Goal: Book appointment/travel/reservation

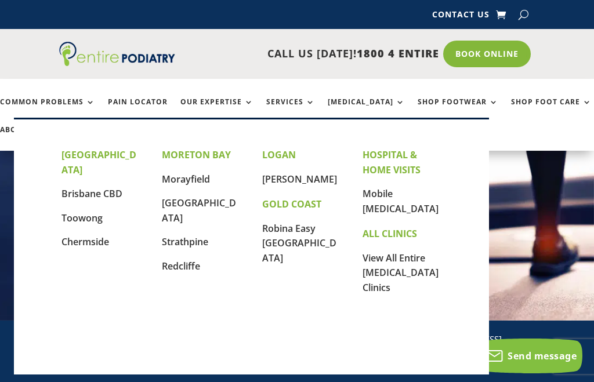
click at [180, 235] on link "Strathpine" at bounding box center [185, 241] width 46 height 13
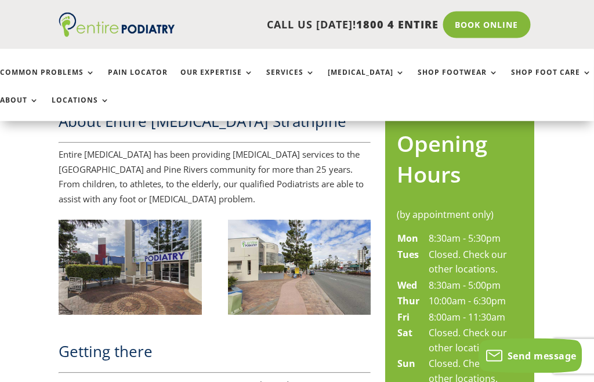
scroll to position [470, 2]
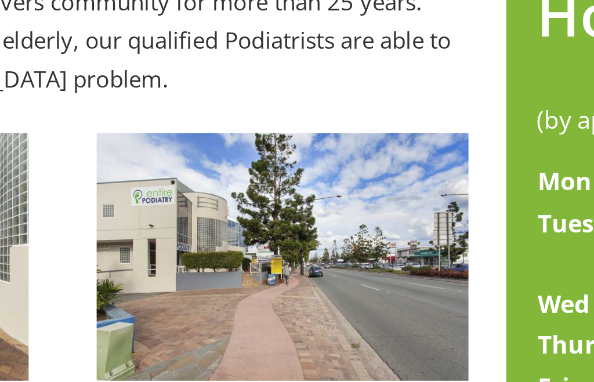
click at [227, 222] on img at bounding box center [298, 269] width 143 height 95
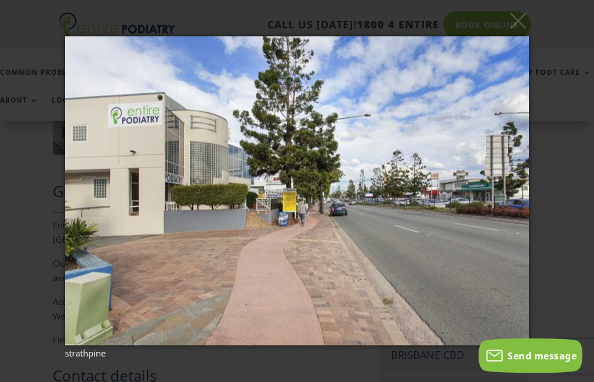
scroll to position [881, 6]
click at [522, 33] on button "×" at bounding box center [300, 21] width 464 height 26
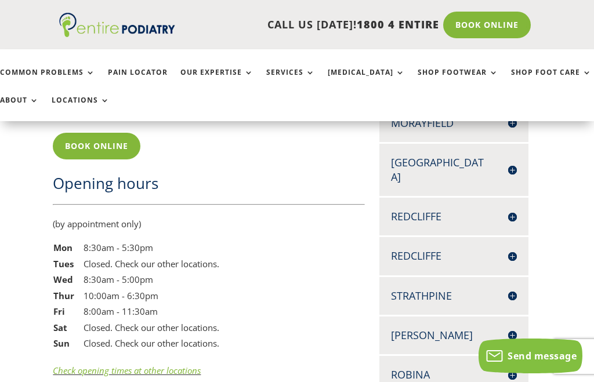
scroll to position [983, 6]
click at [414, 288] on h4 "Strathpine" at bounding box center [454, 295] width 126 height 15
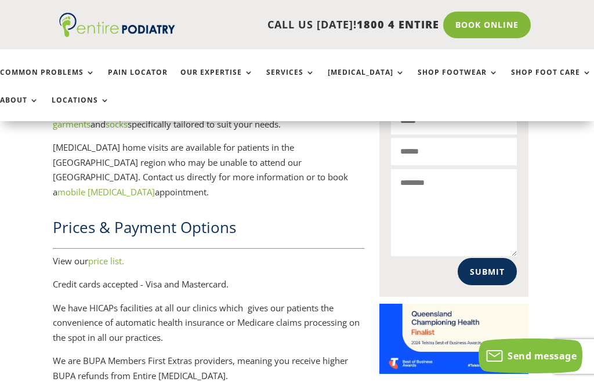
scroll to position [1535, 6]
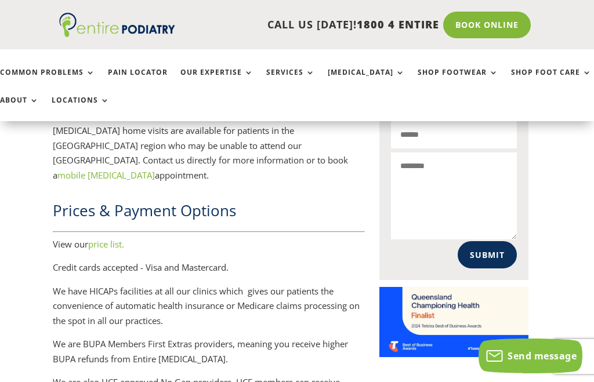
click at [67, 237] on p "View our price list." at bounding box center [209, 249] width 312 height 24
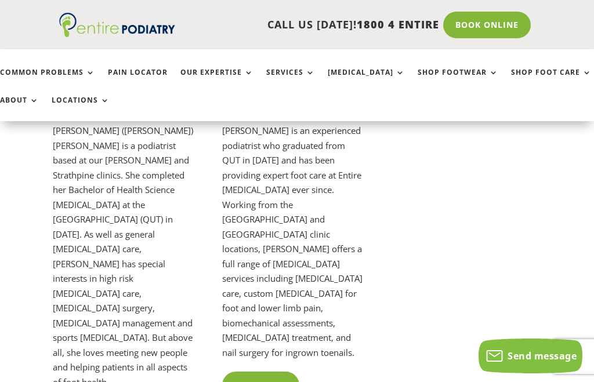
scroll to position [2141, 6]
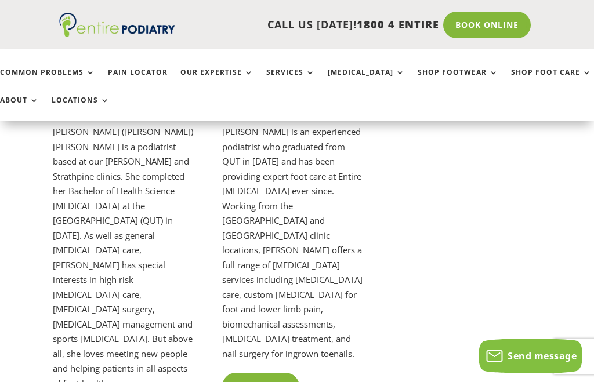
click at [264, 373] on link "Read More" at bounding box center [260, 386] width 77 height 27
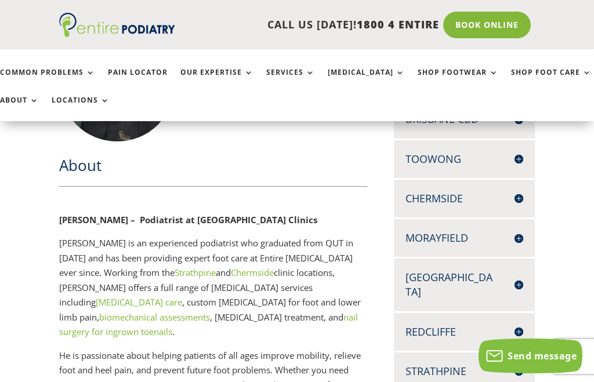
scroll to position [332, 0]
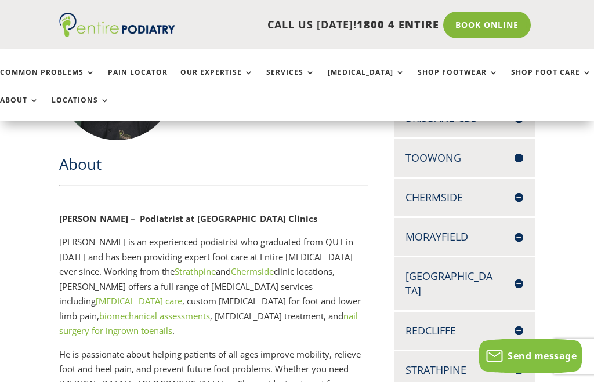
click at [429, 363] on h4 "Strathpine" at bounding box center [464, 370] width 118 height 15
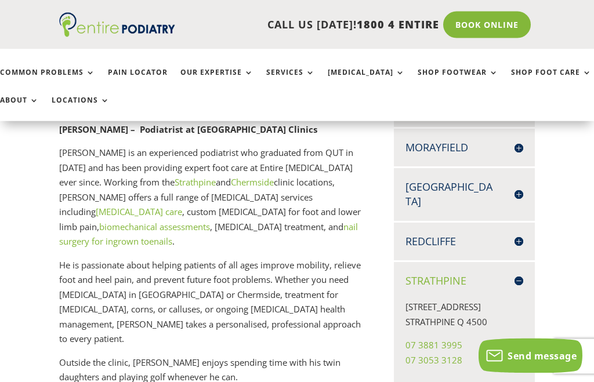
scroll to position [421, 0]
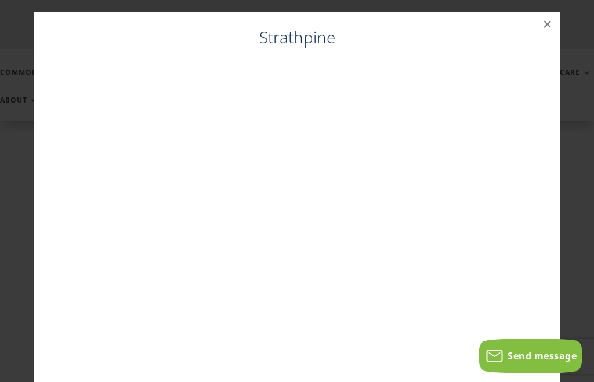
scroll to position [361, 0]
click at [549, 15] on button "×" at bounding box center [548, 25] width 26 height 26
